Goal: Information Seeking & Learning: Learn about a topic

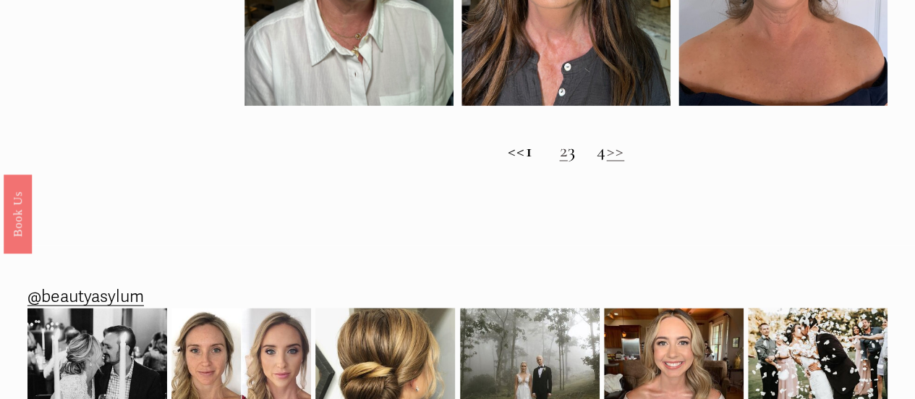
scroll to position [1157, 0]
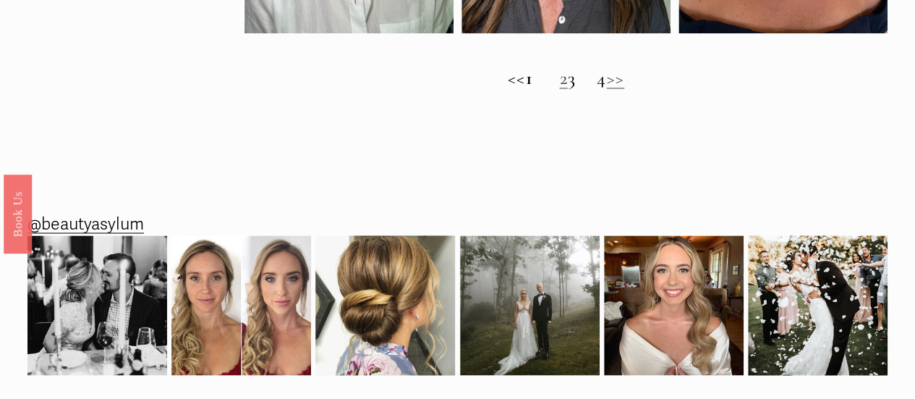
click at [624, 89] on link ">>" at bounding box center [615, 78] width 18 height 22
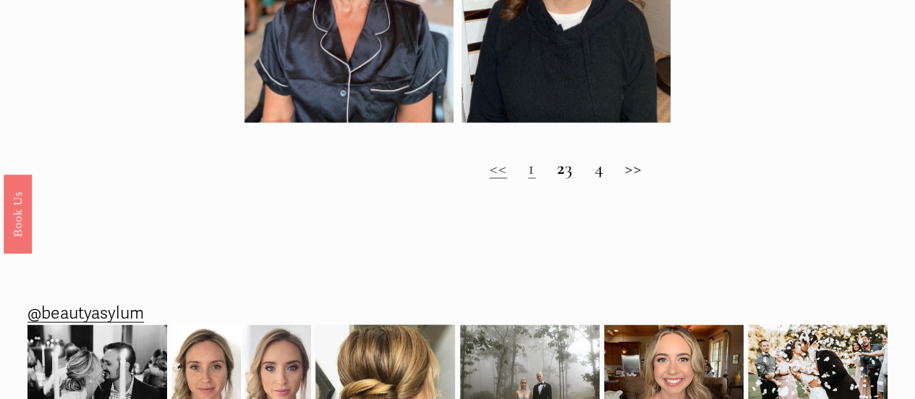
scroll to position [1230, 0]
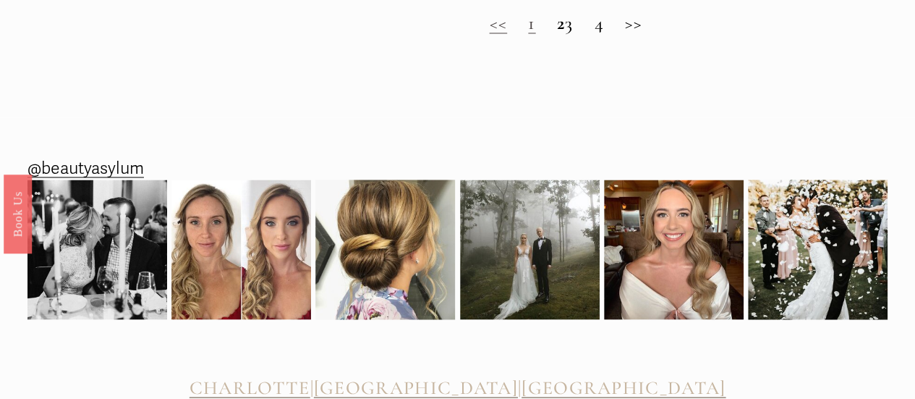
click at [647, 33] on h2 "<< 1 2 3 4 >>" at bounding box center [566, 23] width 643 height 22
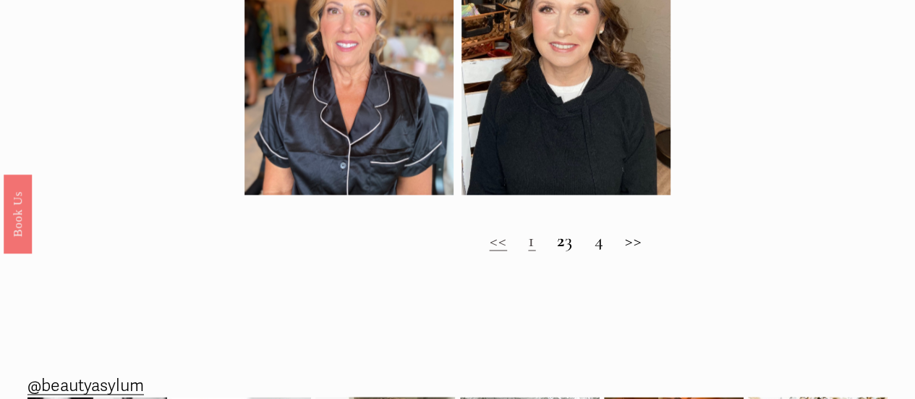
scroll to position [723, 0]
